Goal: Transaction & Acquisition: Purchase product/service

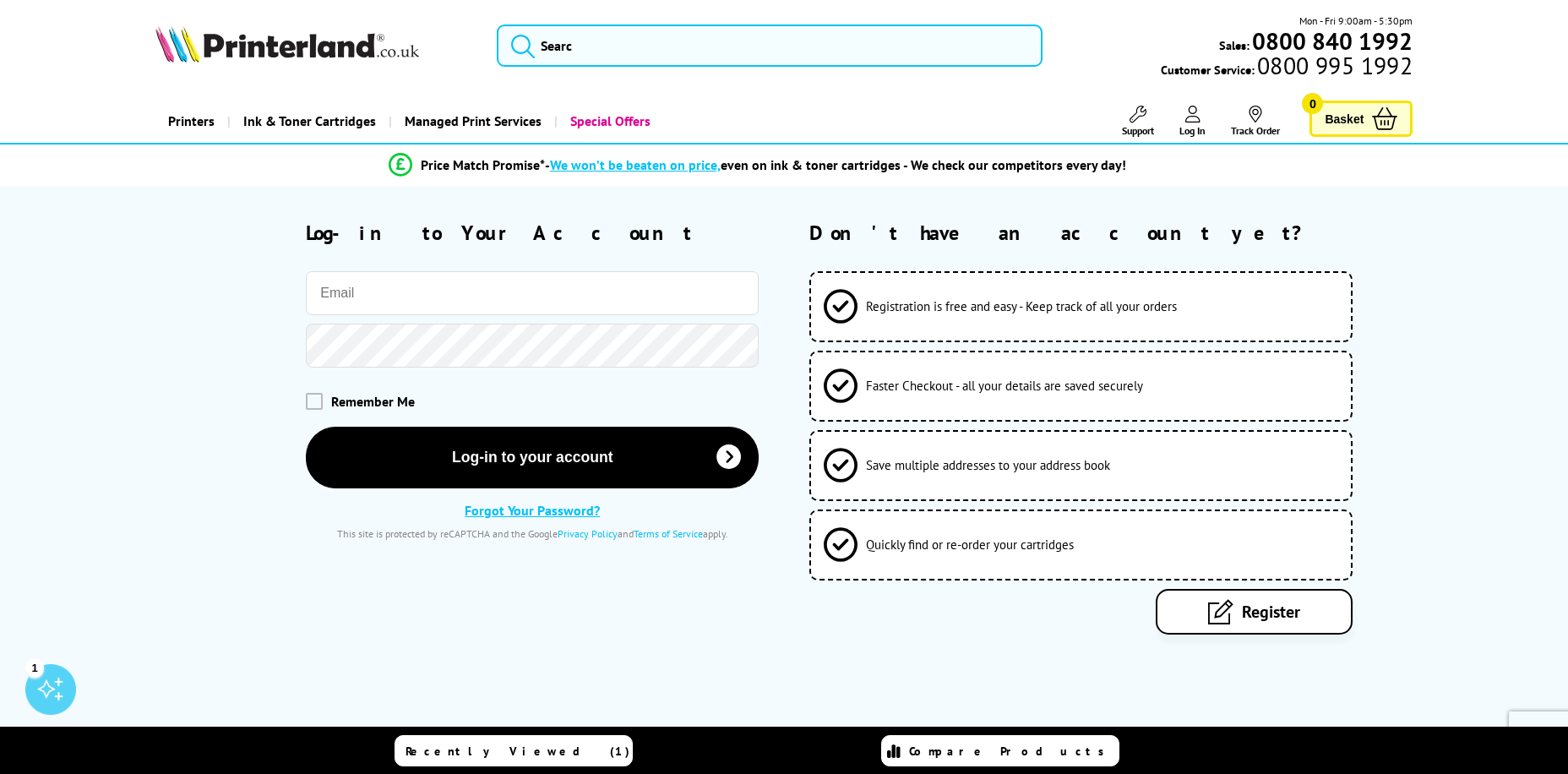
drag, startPoint x: 0, startPoint y: 0, endPoint x: 685, endPoint y: 308, distance: 751.1
click at [687, 308] on input "email" at bounding box center [532, 292] width 453 height 44
click at [634, 242] on h2 "Log-in to Your Account" at bounding box center [532, 232] width 453 height 26
drag, startPoint x: 547, startPoint y: 314, endPoint x: 549, endPoint y: 306, distance: 8.2
click at [547, 314] on input "email" at bounding box center [532, 292] width 453 height 44
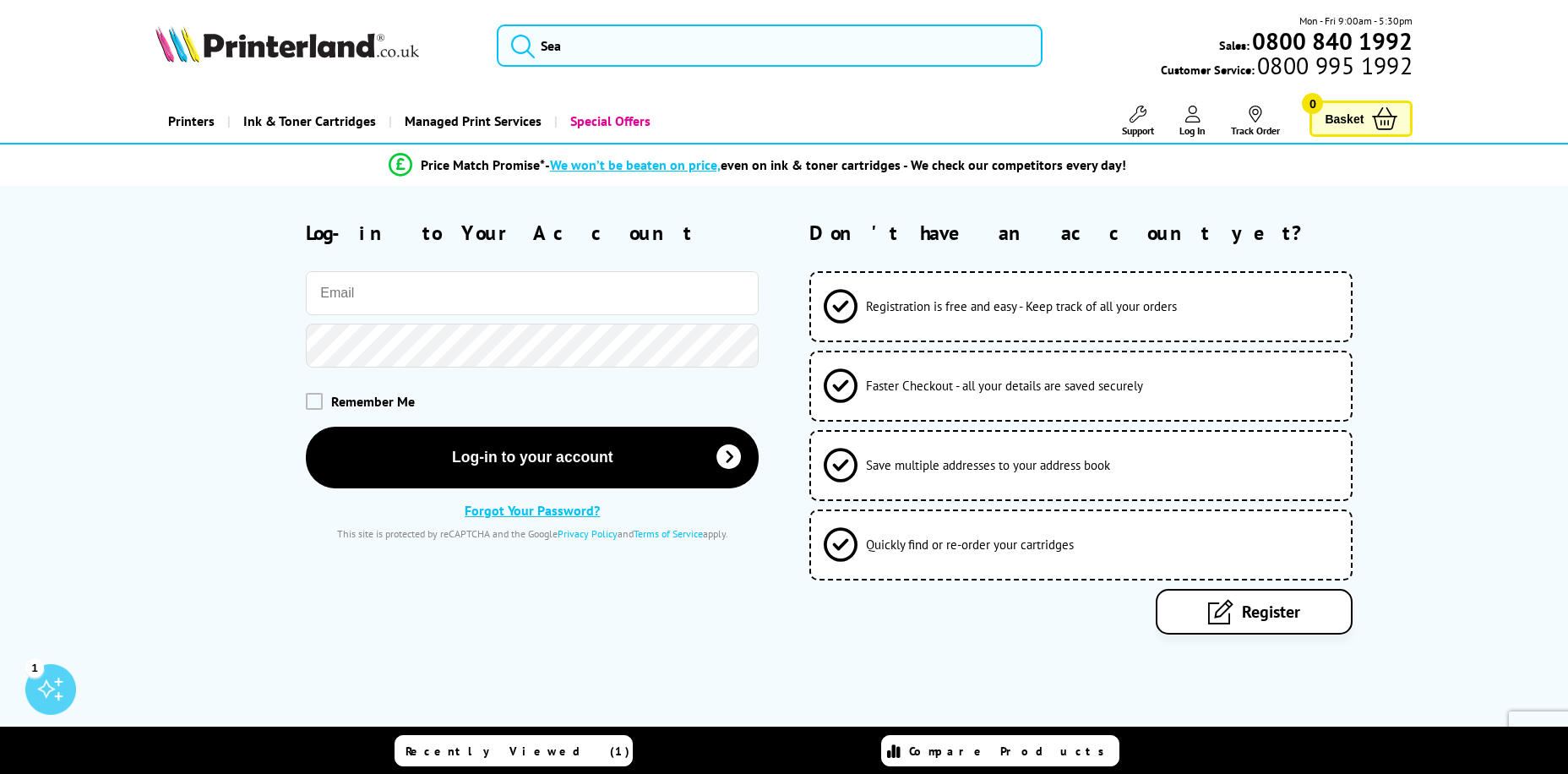
click at [542, 298] on input "email" at bounding box center [532, 292] width 453 height 44
click at [541, 302] on input "email" at bounding box center [532, 292] width 453 height 44
click at [532, 300] on input "email" at bounding box center [532, 292] width 453 height 44
click at [530, 300] on input "email" at bounding box center [532, 292] width 453 height 44
click at [535, 238] on h2 "Log-in to Your Account" at bounding box center [532, 232] width 453 height 26
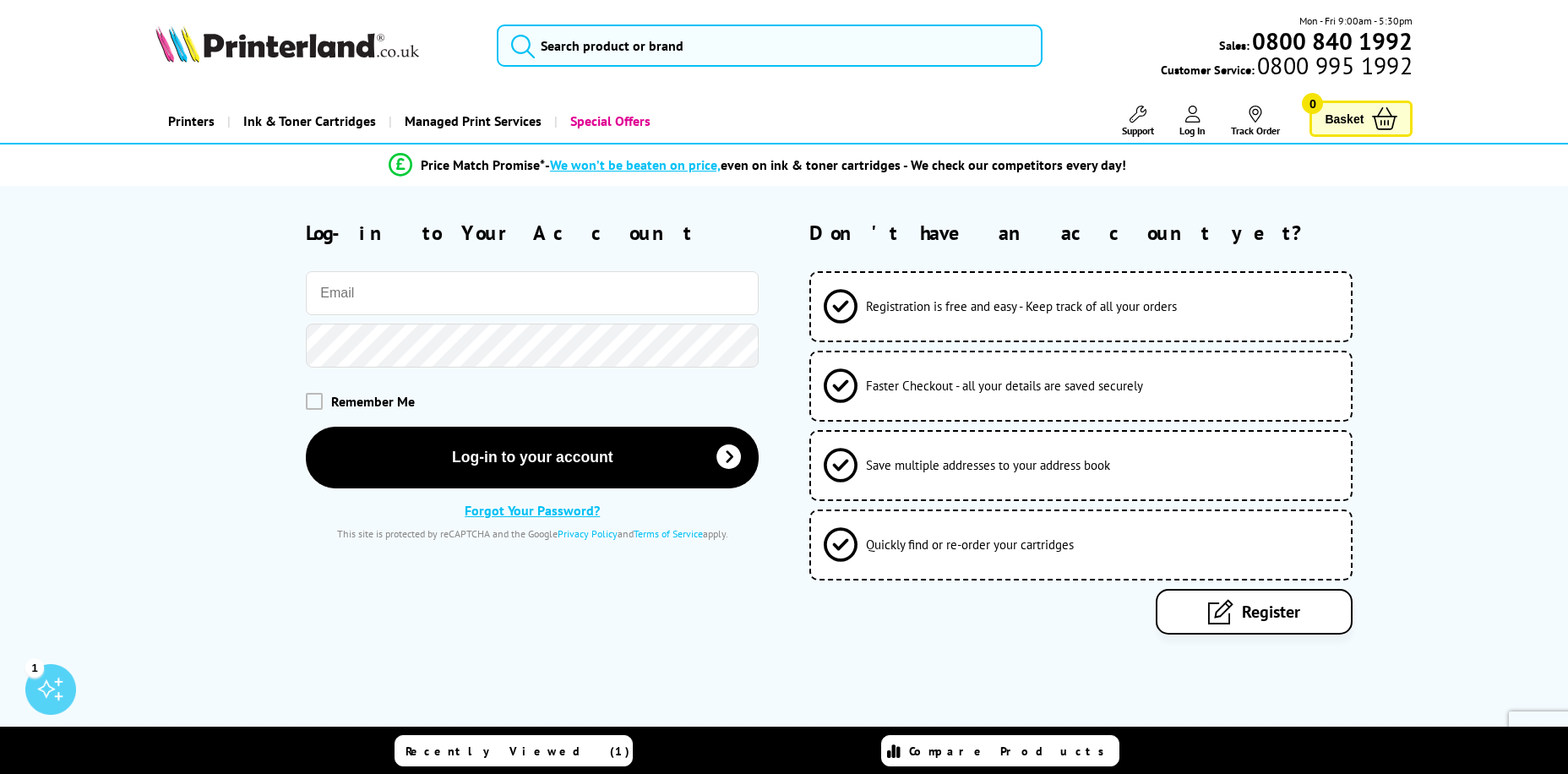
drag, startPoint x: 522, startPoint y: 290, endPoint x: 513, endPoint y: 301, distance: 14.2
click at [509, 301] on input "email" at bounding box center [532, 292] width 453 height 44
paste input "will@galaxy-business.co.uk"
type input "will@galaxy-business.co.uk"
click at [353, 395] on span "Remember Me" at bounding box center [372, 400] width 83 height 17
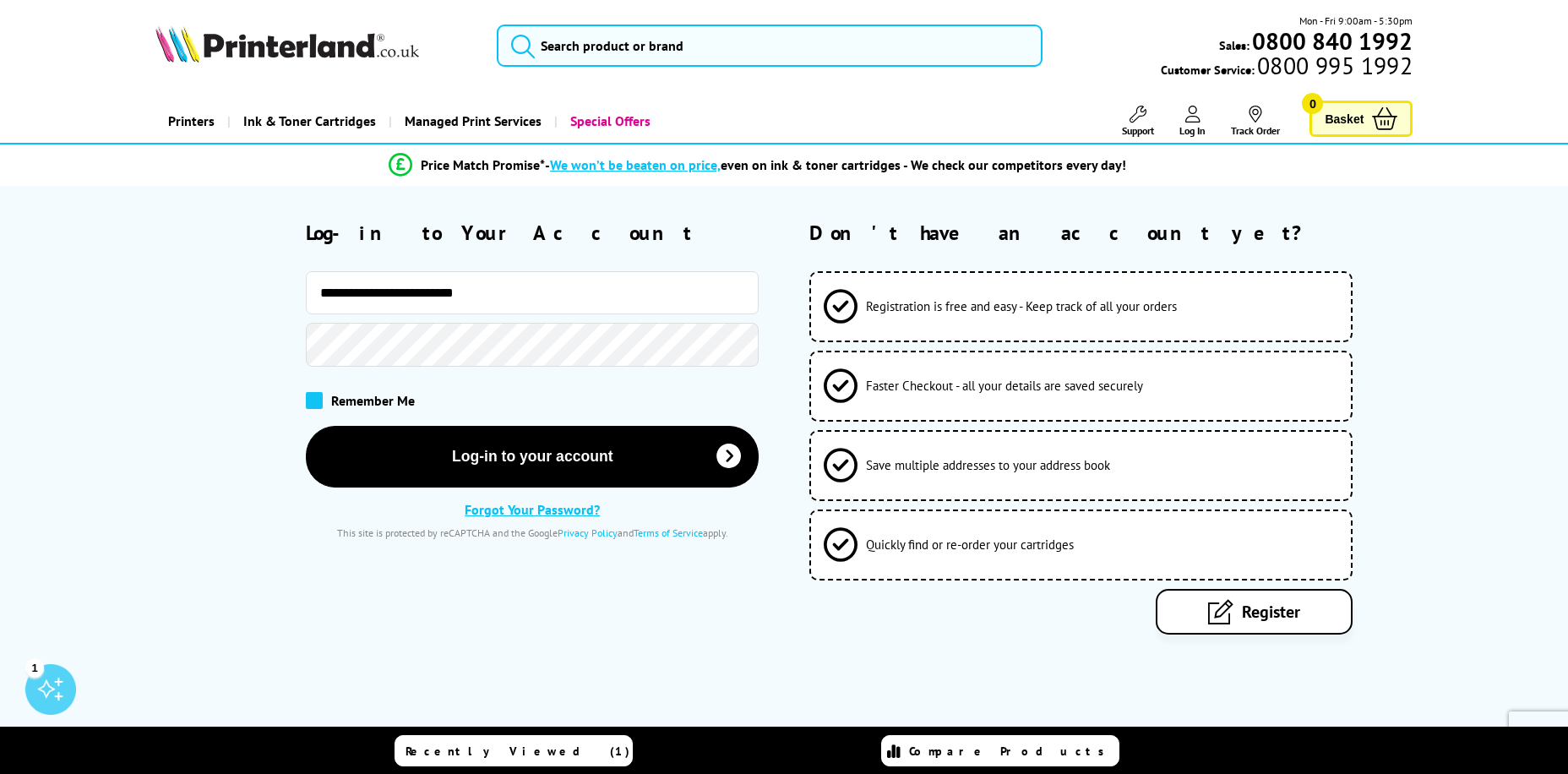
click at [310, 396] on span at bounding box center [314, 400] width 17 height 17
click at [309, 395] on input "checkbox" at bounding box center [309, 395] width 0 height 0
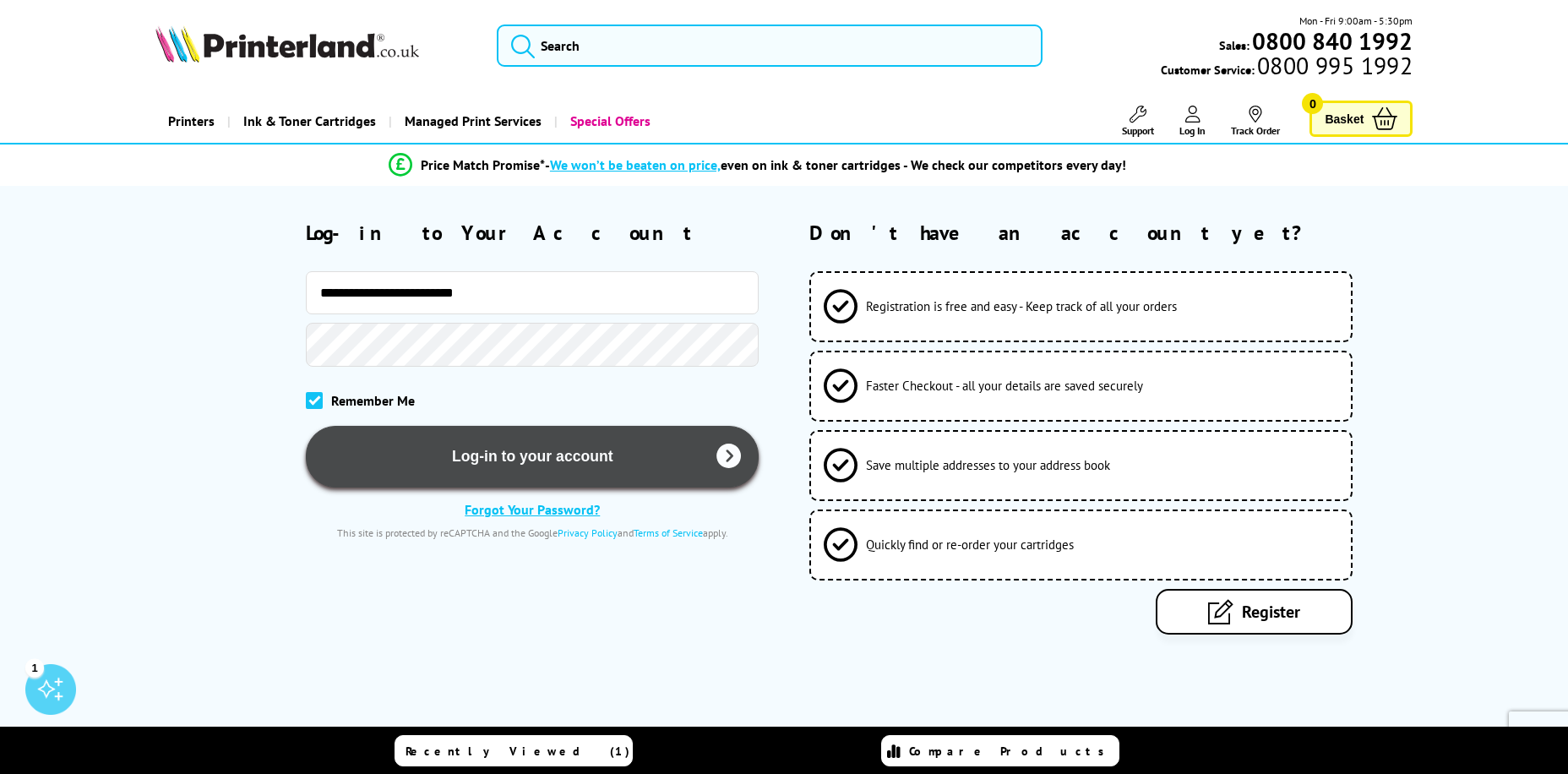
click at [529, 463] on button "Log-in to your account" at bounding box center [532, 457] width 453 height 62
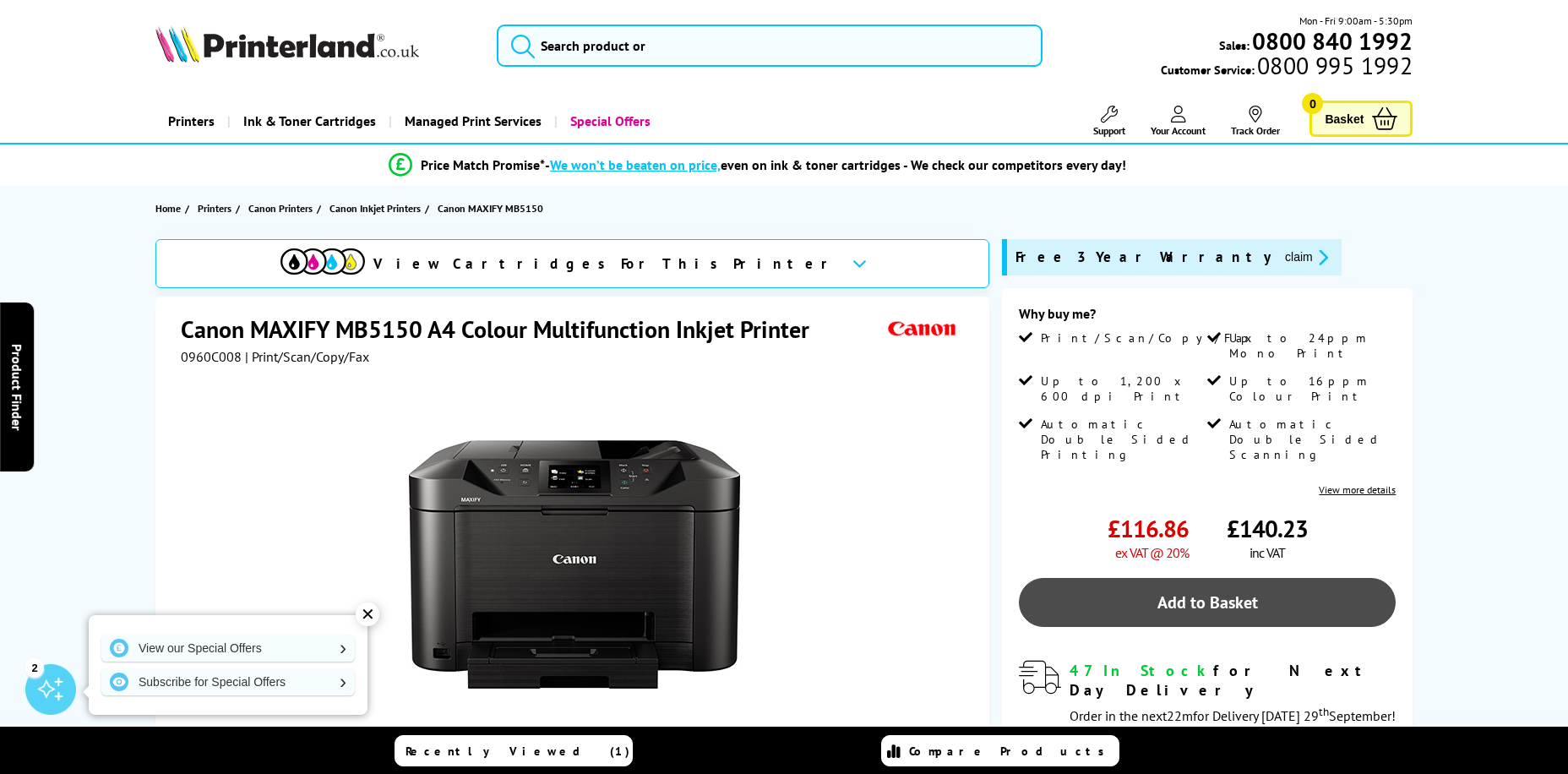
click at [1176, 578] on link "Add to Basket" at bounding box center [1207, 602] width 377 height 49
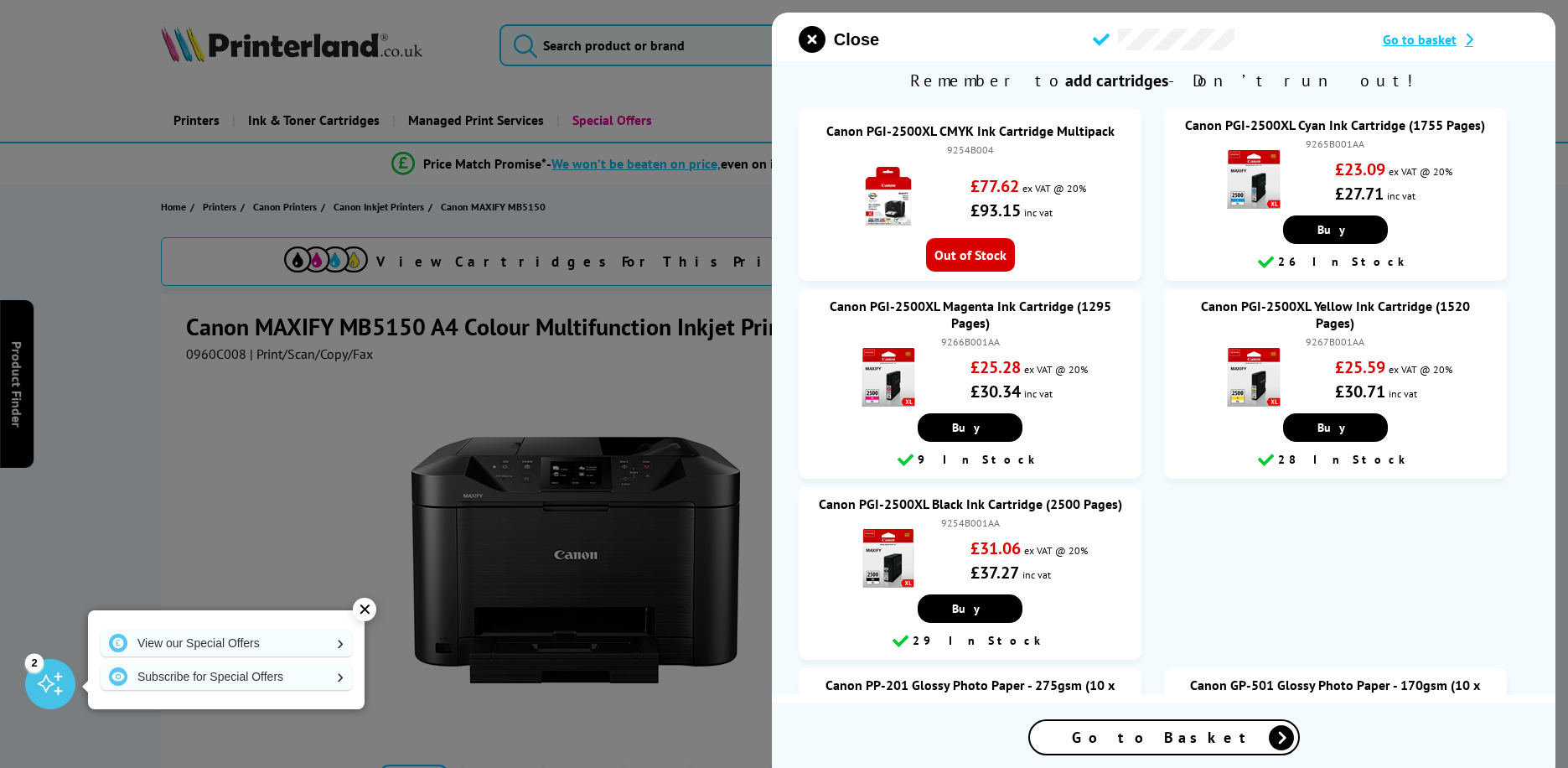
click at [1179, 733] on span "Go to Basket" at bounding box center [1162, 738] width 184 height 20
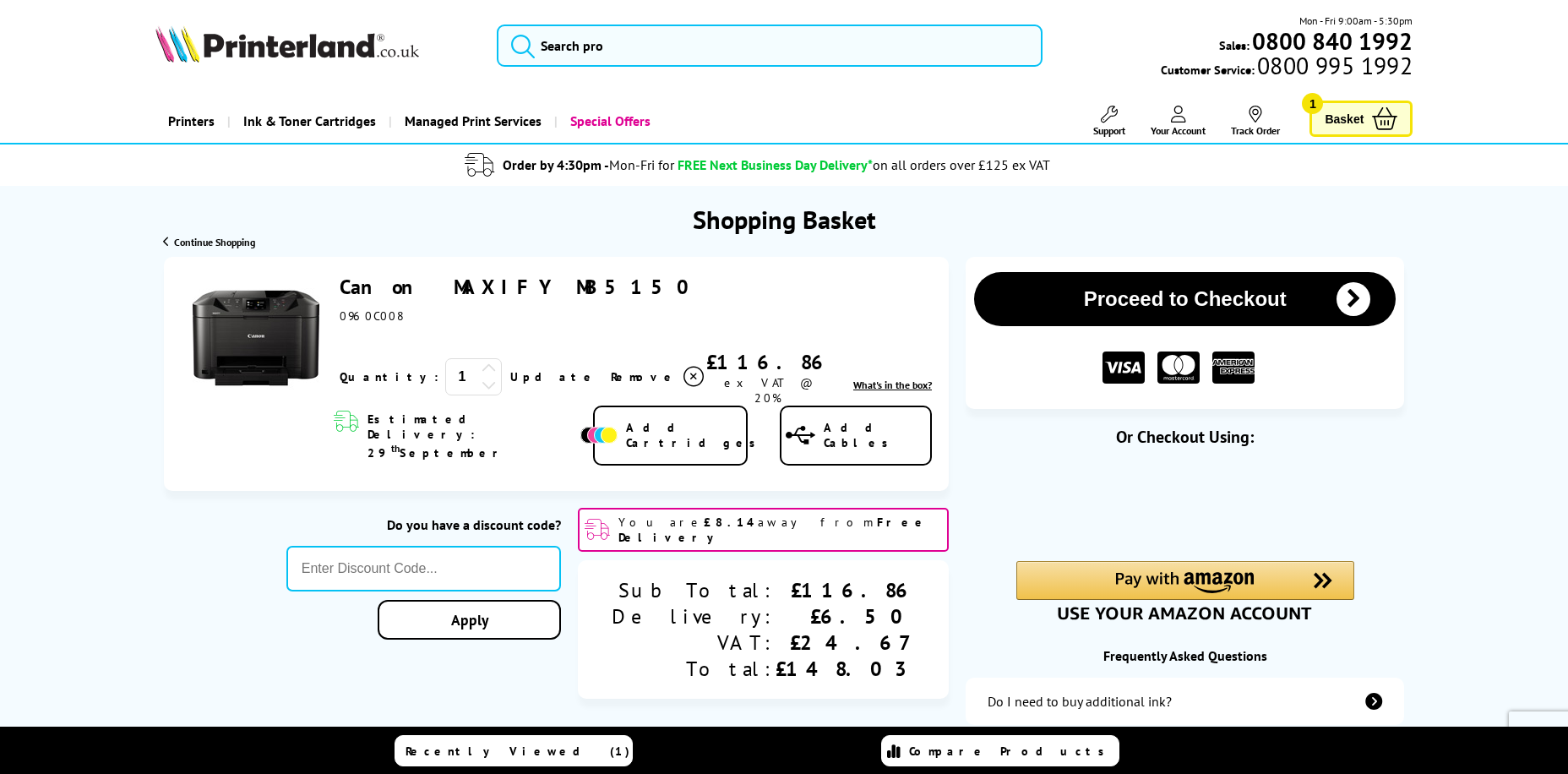
drag, startPoint x: 720, startPoint y: 362, endPoint x: 676, endPoint y: 364, distance: 44.0
click at [707, 364] on div "£116.86" at bounding box center [769, 361] width 124 height 26
copy div "116.86"
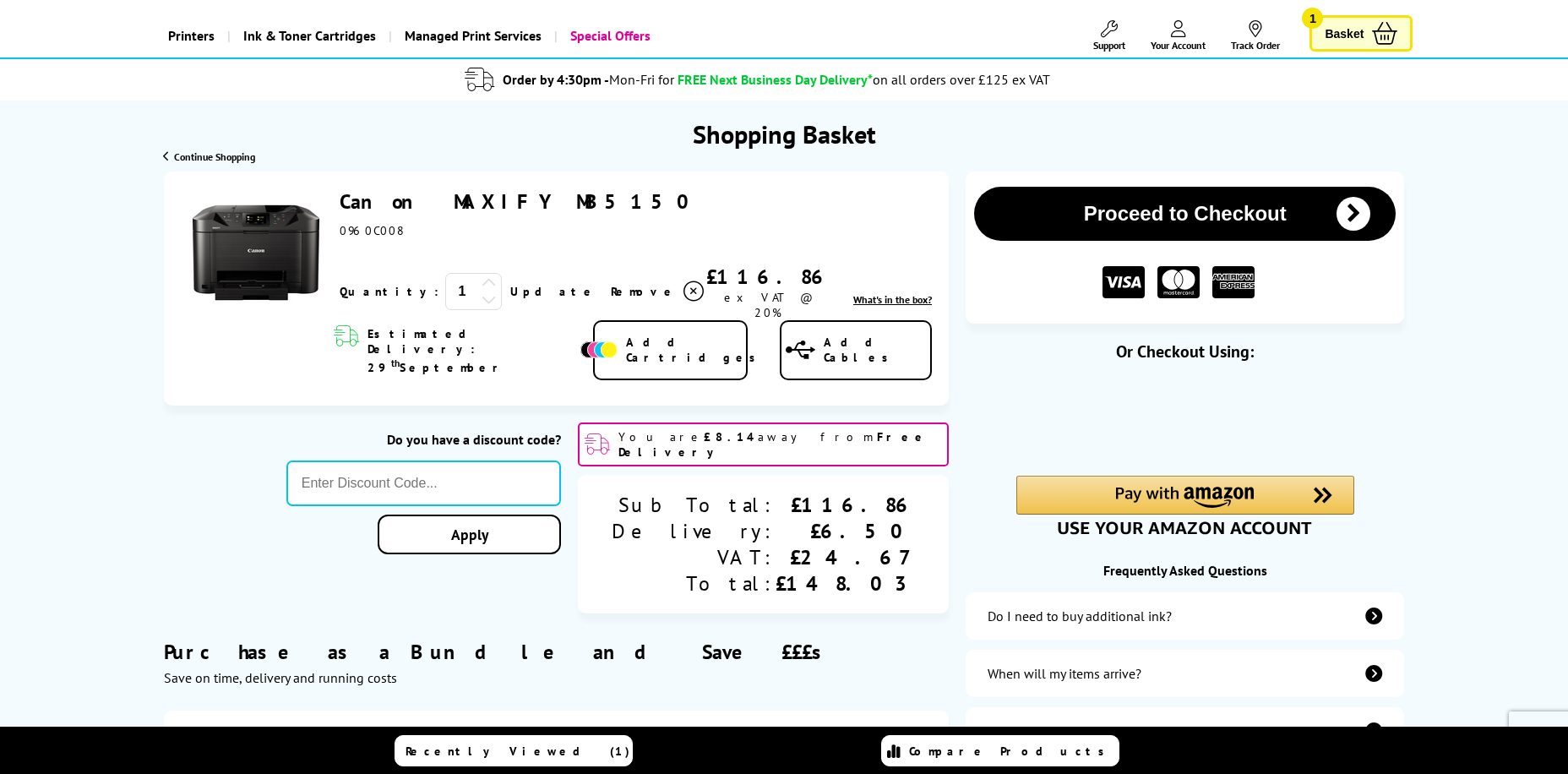
scroll to position [84, 0]
click at [1177, 205] on button "Proceed to Checkout" at bounding box center [1185, 214] width 422 height 54
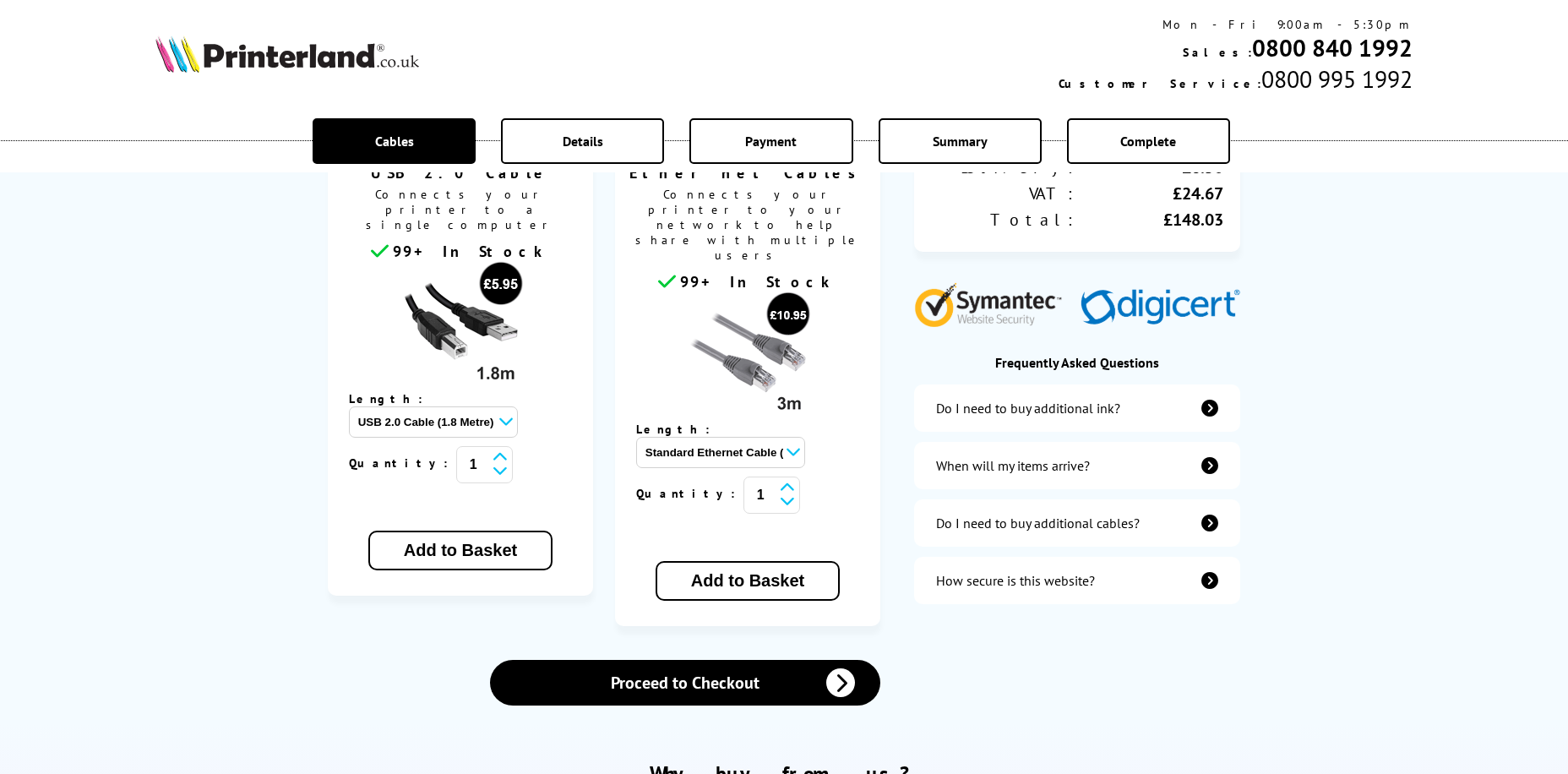
scroll to position [422, 0]
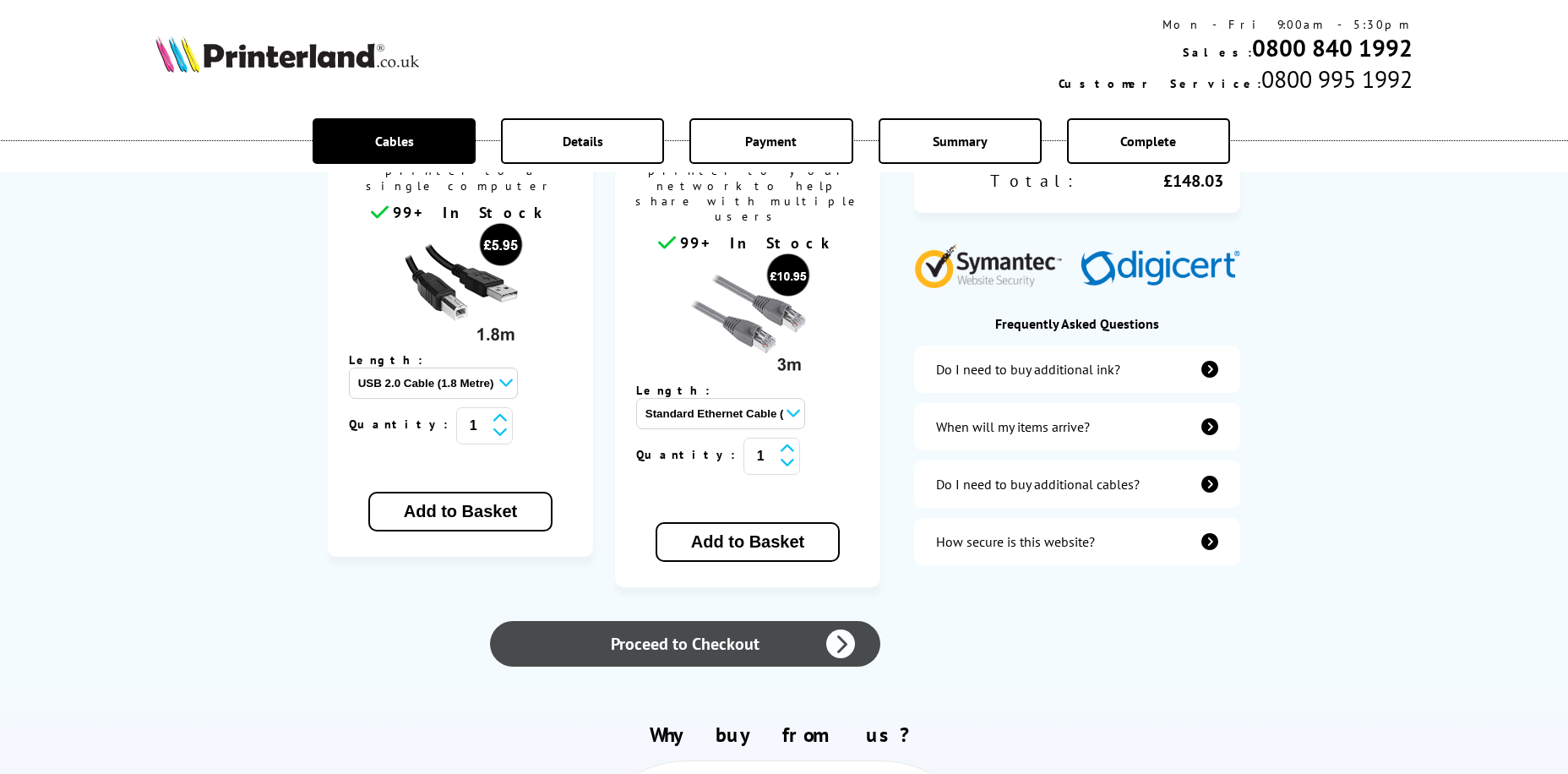
click at [731, 621] on link "Proceed to Checkout" at bounding box center [684, 643] width 390 height 46
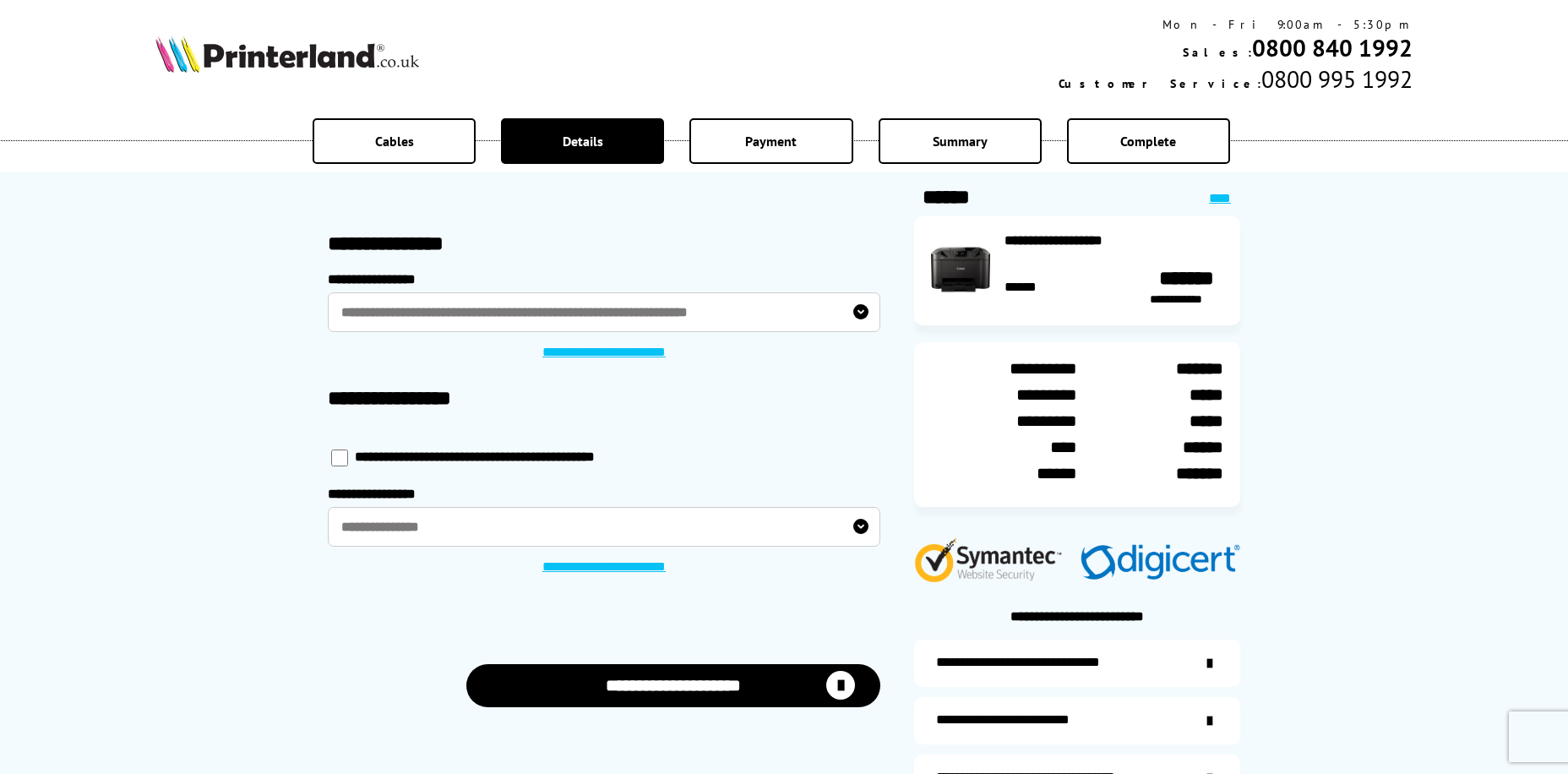
click at [336, 459] on input "checkbox" at bounding box center [339, 457] width 17 height 17
checkbox input "****"
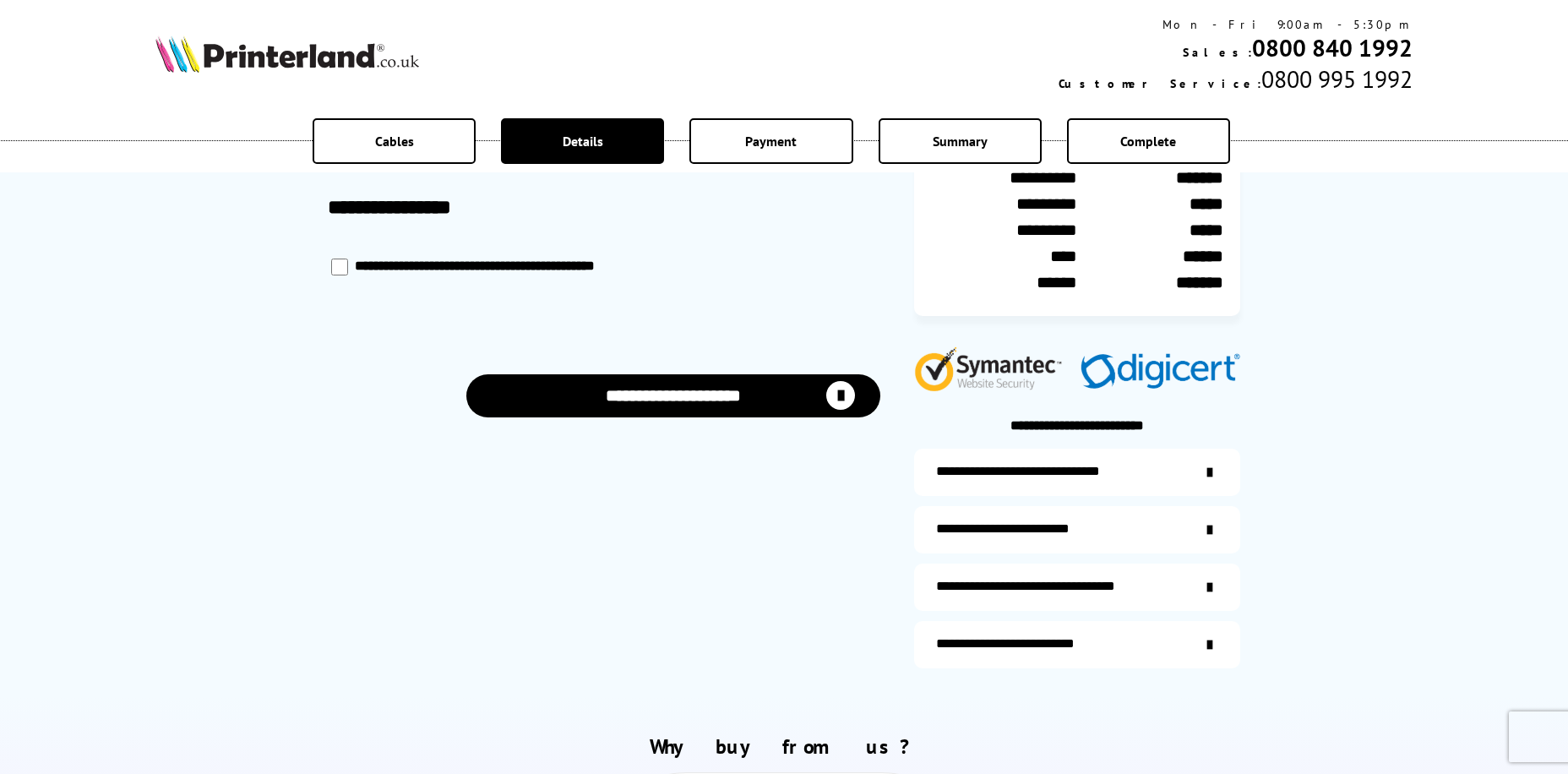
scroll to position [254, 0]
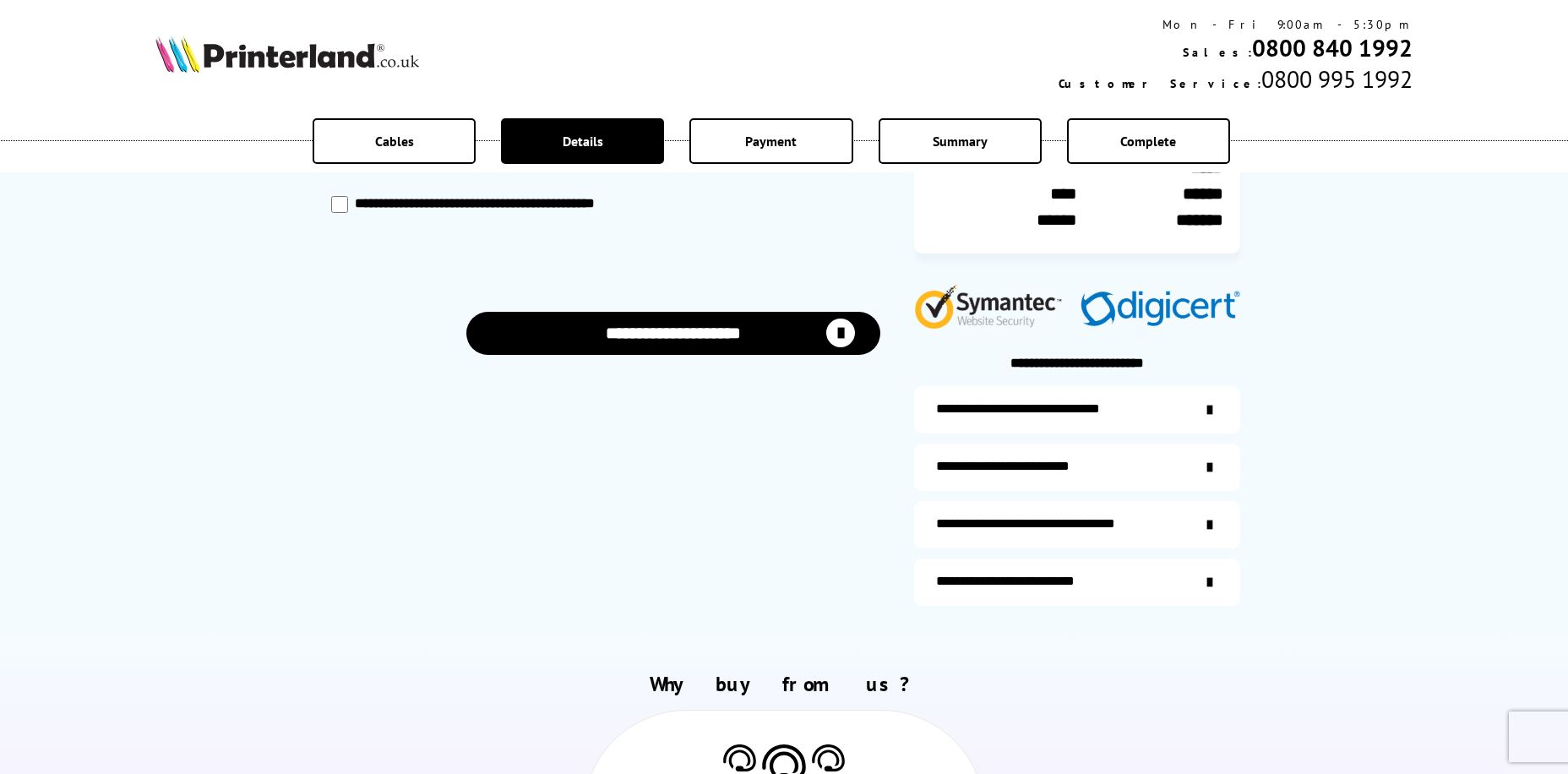
click at [684, 328] on button "**********" at bounding box center [674, 334] width 415 height 43
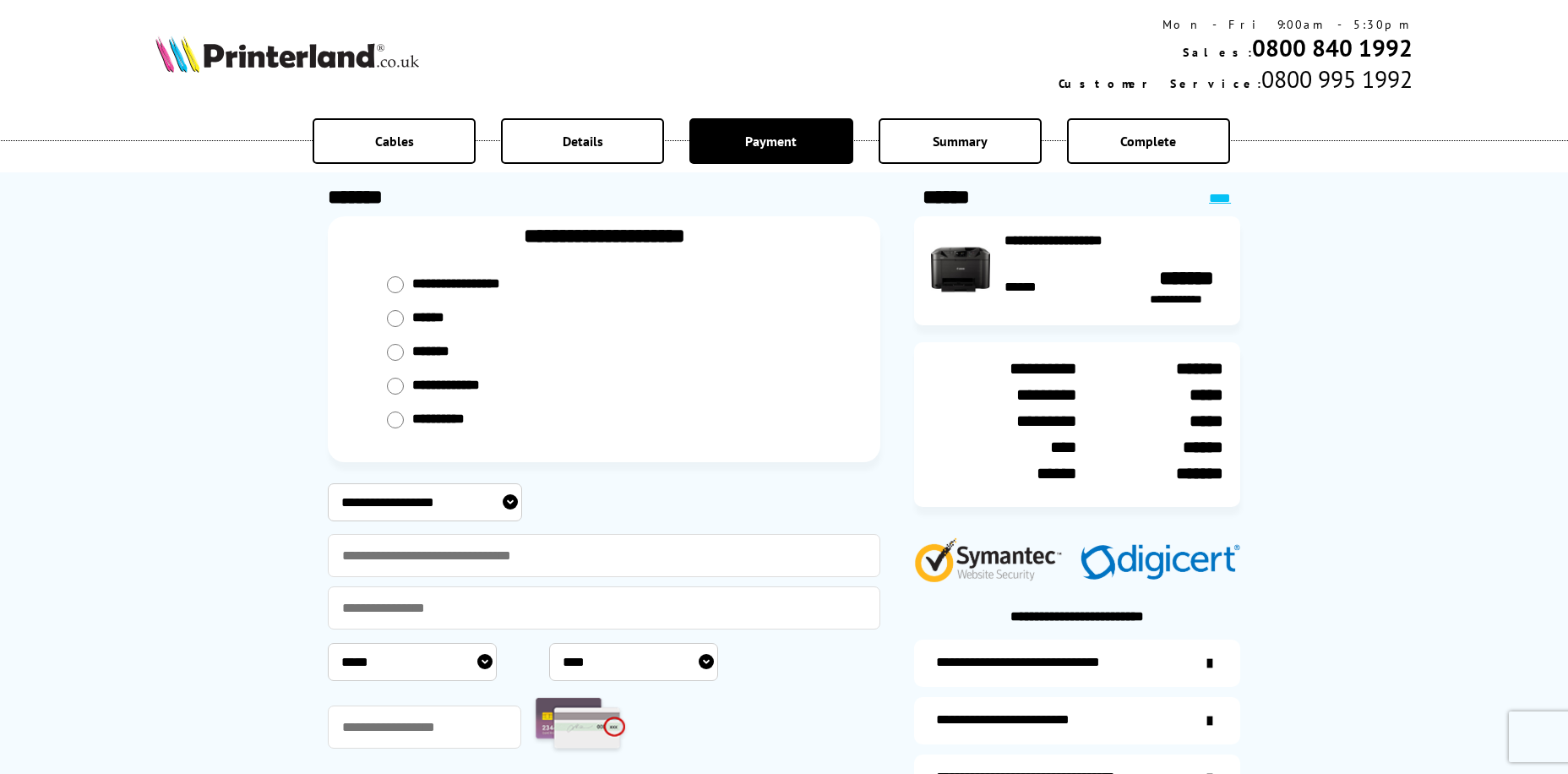
click at [394, 352] on input "radio" at bounding box center [395, 352] width 17 height 17
radio input "****"
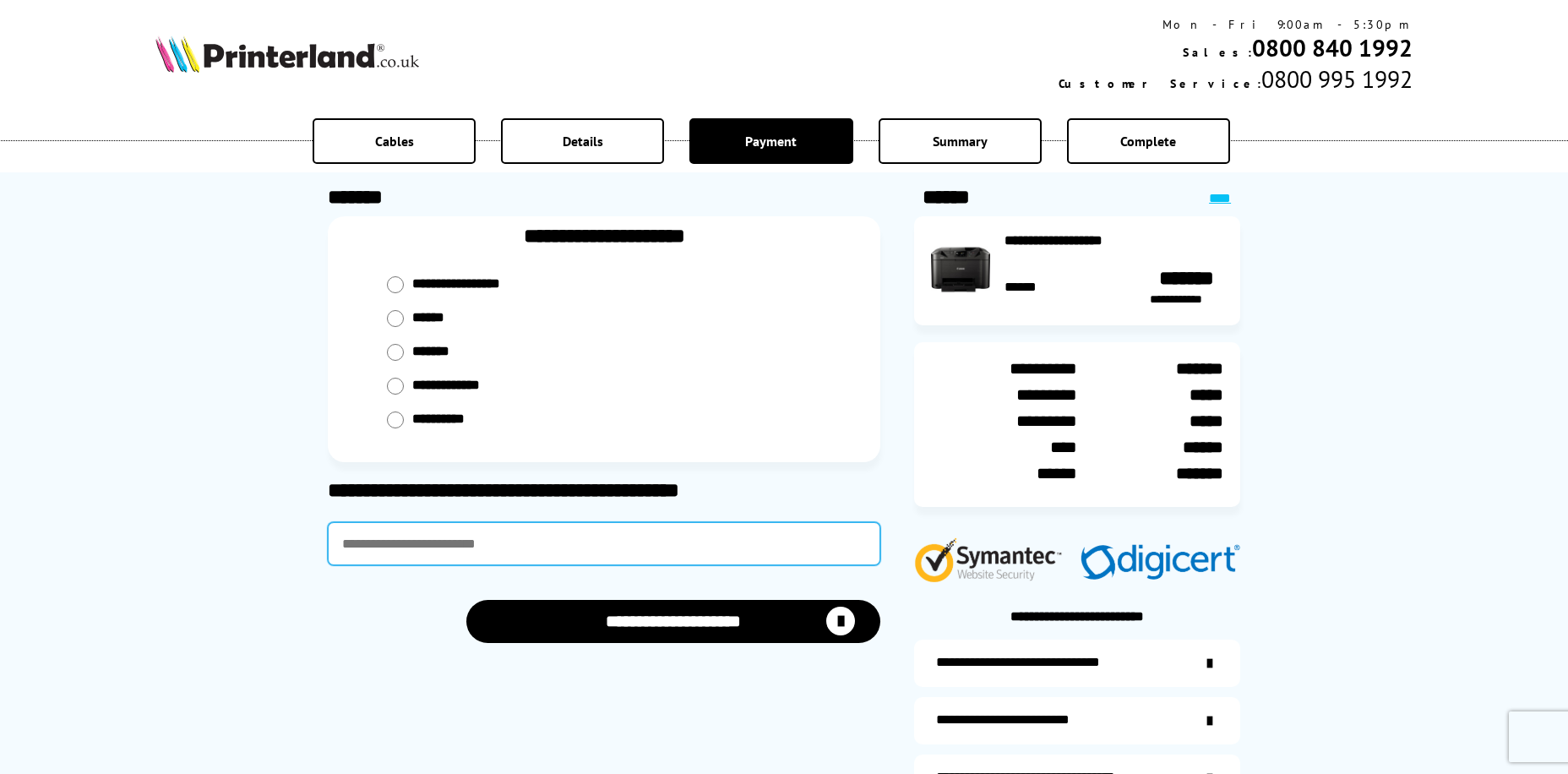
click at [435, 541] on input "text" at bounding box center [605, 544] width 553 height 43
type input "*"
type input "****"
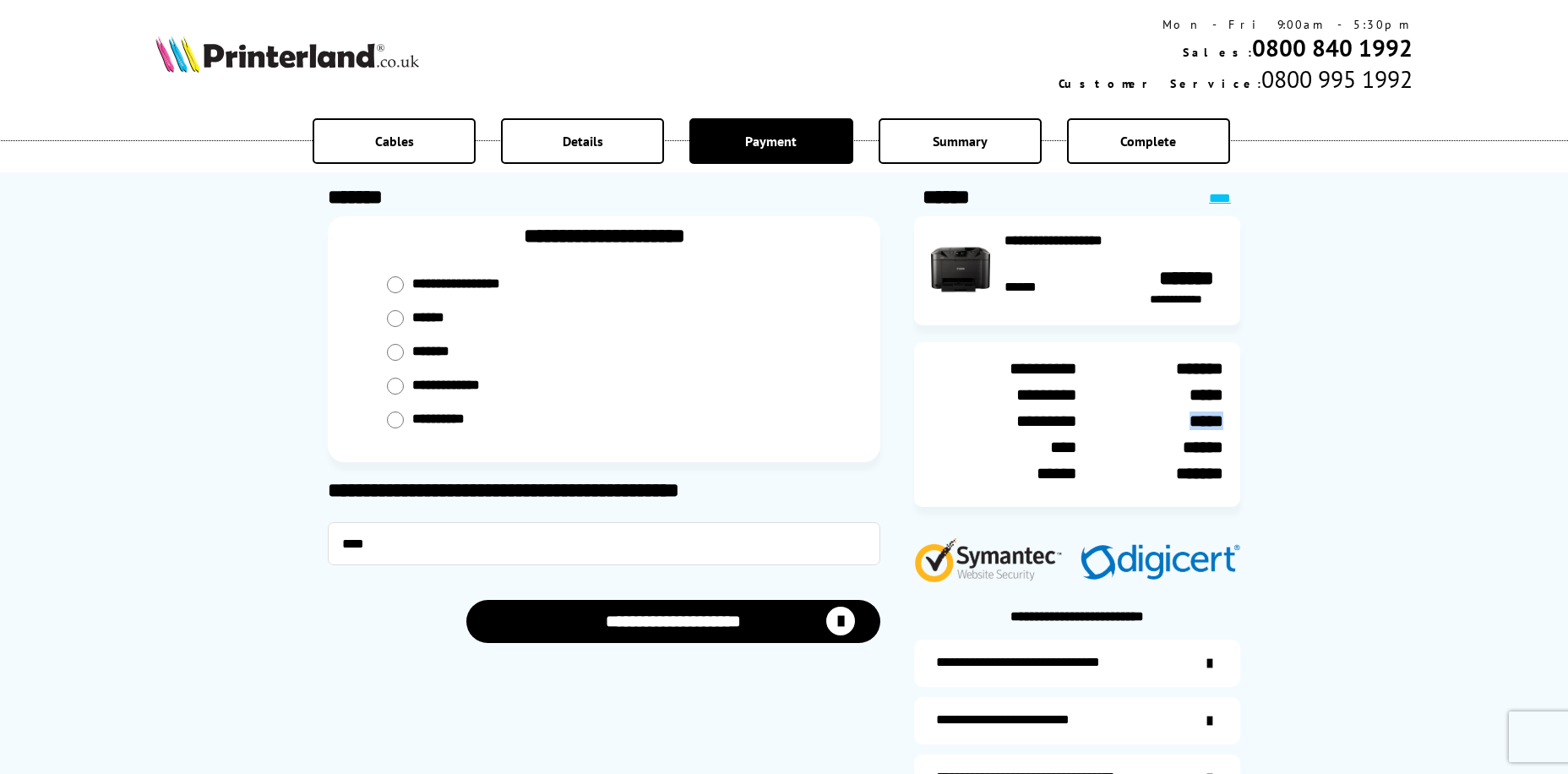
drag, startPoint x: 1225, startPoint y: 418, endPoint x: 1178, endPoint y: 420, distance: 47.0
click at [1178, 420] on div "**********" at bounding box center [1077, 425] width 327 height 165
drag, startPoint x: 1178, startPoint y: 420, endPoint x: 1203, endPoint y: 421, distance: 25.0
copy div "*****"
click at [692, 628] on button "**********" at bounding box center [674, 622] width 415 height 43
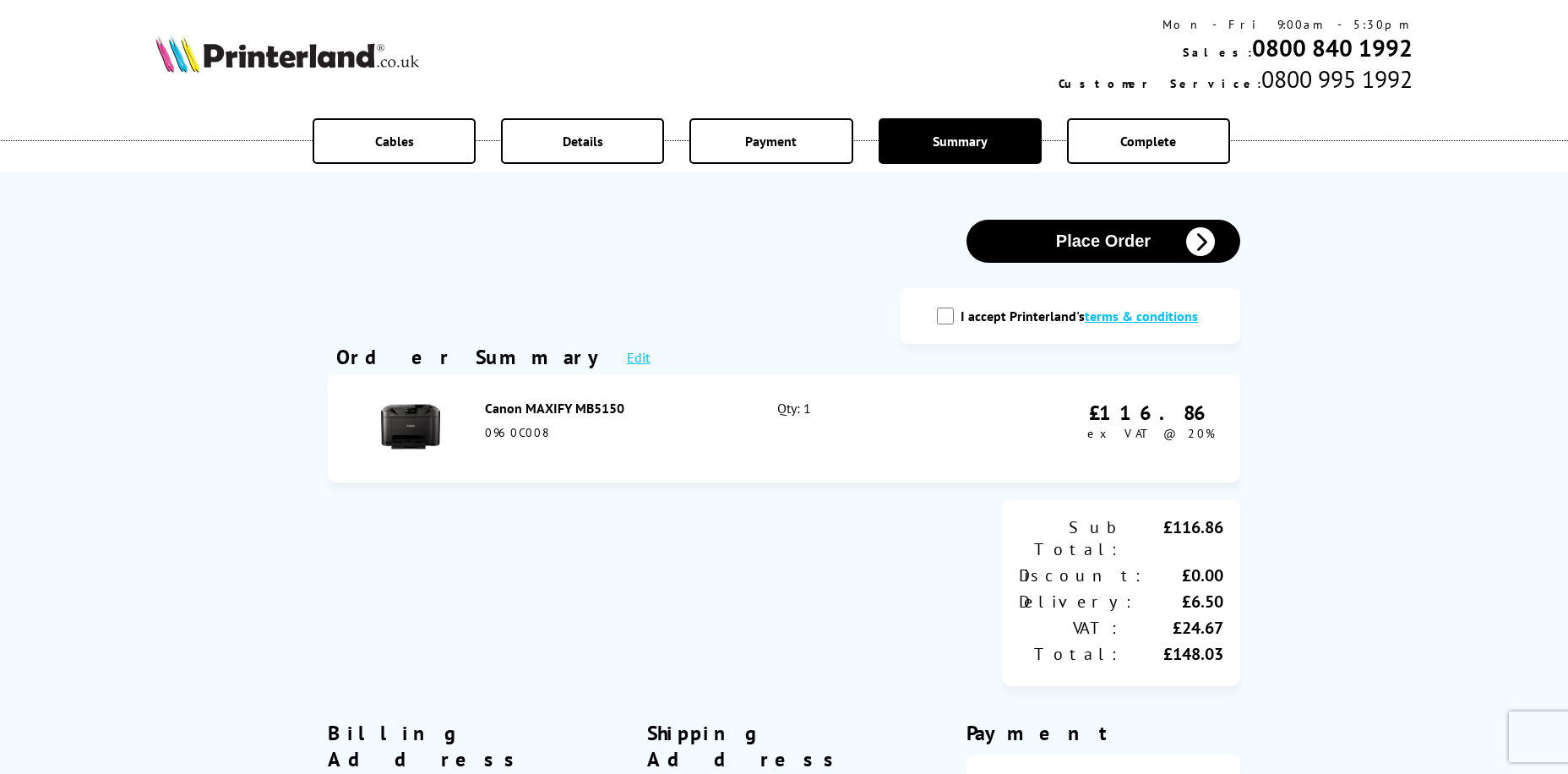
drag, startPoint x: 950, startPoint y: 316, endPoint x: 999, endPoint y: 293, distance: 54.1
click at [951, 316] on input "I accept Printerland's terms & conditions" at bounding box center [945, 316] width 17 height 17
checkbox input "true"
click at [1037, 240] on button "Place Order" at bounding box center [1103, 241] width 274 height 43
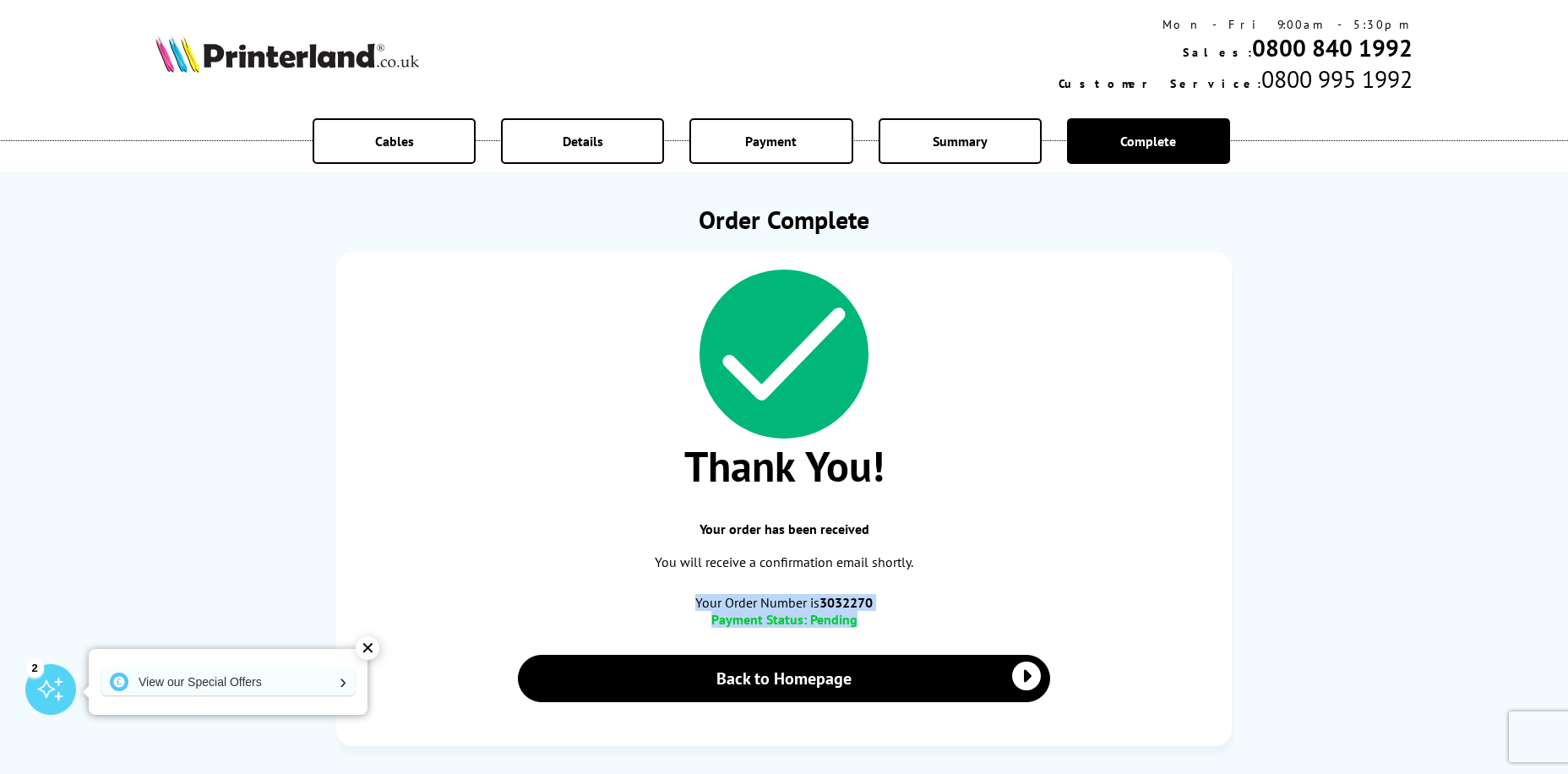
drag, startPoint x: 884, startPoint y: 619, endPoint x: 693, endPoint y: 594, distance: 192.6
click at [693, 594] on div "Thank You! Your order has been received You will receive a confirmation email s…" at bounding box center [784, 500] width 896 height 493
drag, startPoint x: 693, startPoint y: 594, endPoint x: 725, endPoint y: 603, distance: 33.2
copy div "Your Order Number is 3032270 Payment Status: Pending"
drag, startPoint x: 985, startPoint y: 547, endPoint x: 976, endPoint y: 552, distance: 10.3
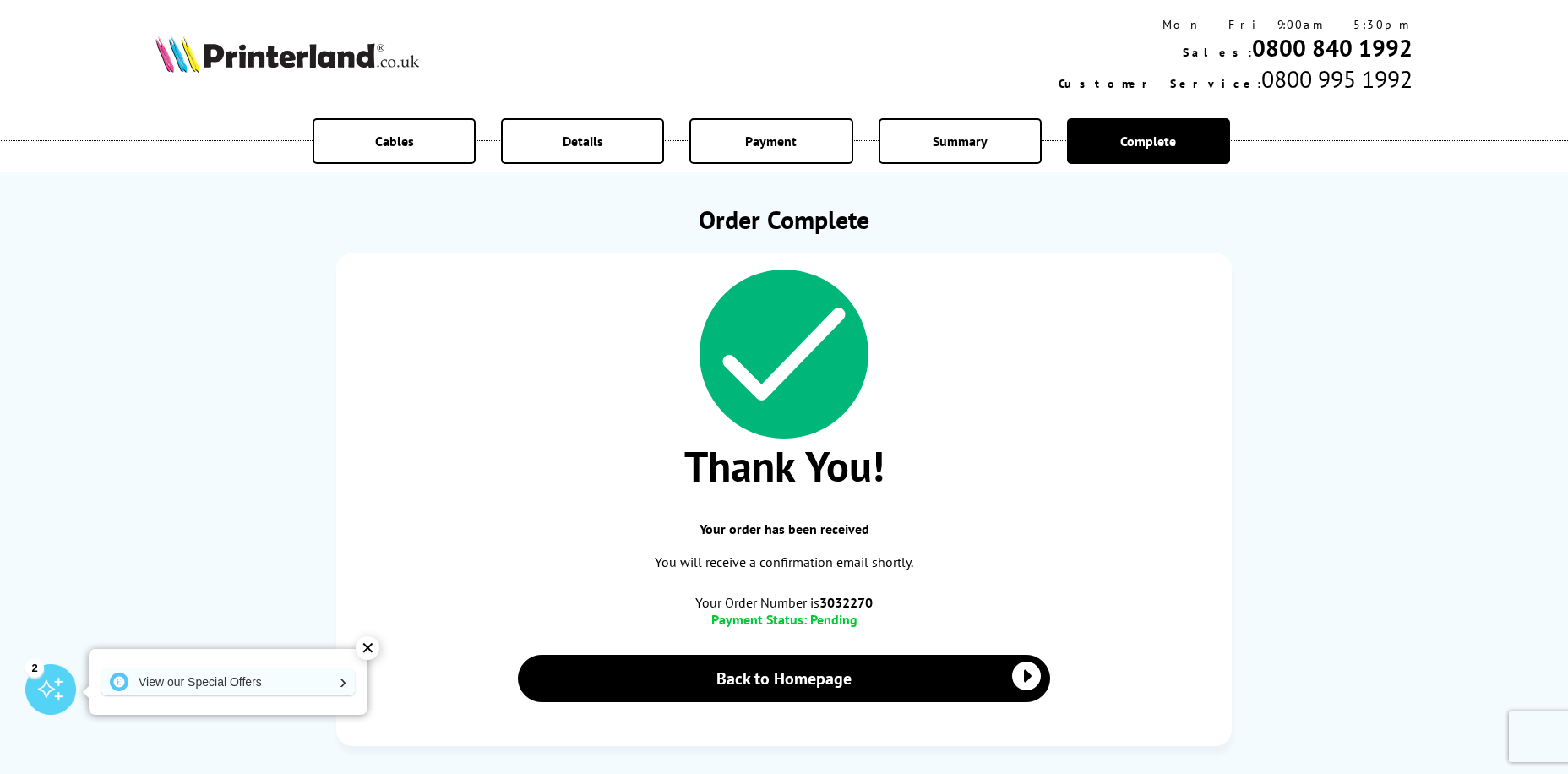
click at [984, 547] on div "Thank You! Your order has been received You will receive a confirmation email s…" at bounding box center [784, 500] width 896 height 493
drag, startPoint x: 868, startPoint y: 620, endPoint x: 684, endPoint y: 602, distance: 184.9
click at [684, 602] on div "Thank You! Your order has been received You will receive a confirmation email s…" at bounding box center [784, 500] width 896 height 493
